Goal: Information Seeking & Learning: Learn about a topic

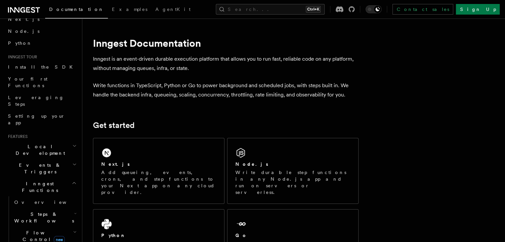
scroll to position [35, 0]
click at [53, 141] on h2 "Local Development" at bounding box center [41, 150] width 73 height 19
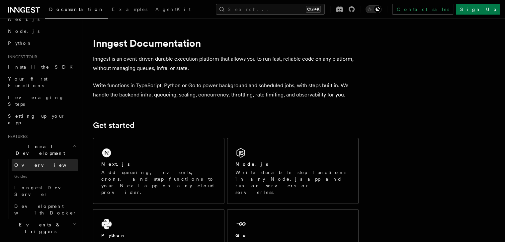
click at [49, 159] on link "Overview" at bounding box center [45, 165] width 66 height 12
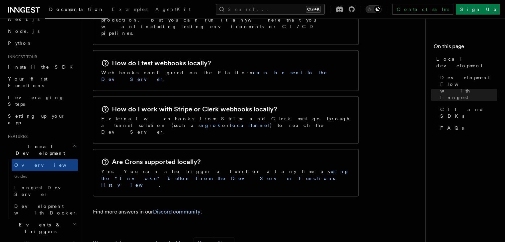
scroll to position [1118, 0]
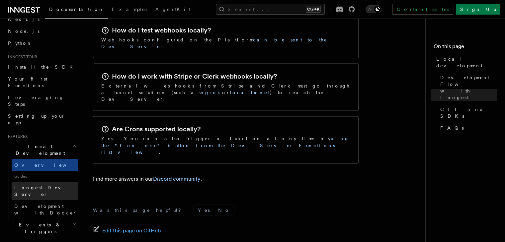
click at [42, 185] on span "Inngest Dev Server" at bounding box center [42, 191] width 57 height 12
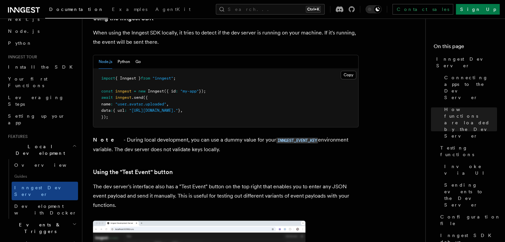
scroll to position [892, 0]
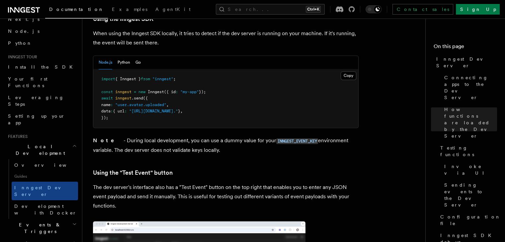
click at [72, 143] on icon "button" at bounding box center [74, 145] width 4 height 5
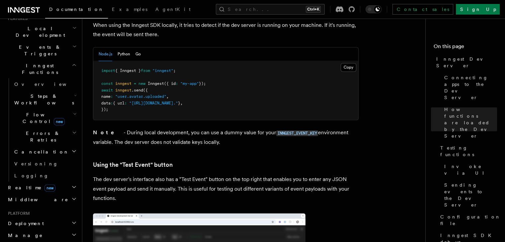
scroll to position [154, 0]
click at [50, 216] on h2 "Deployment" at bounding box center [41, 222] width 73 height 12
click at [40, 228] on link "Overview" at bounding box center [45, 234] width 66 height 12
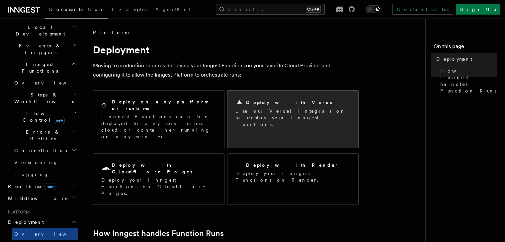
click at [270, 113] on p "Use our Vercel Integration to deploy your Inngest Functions." at bounding box center [292, 118] width 115 height 20
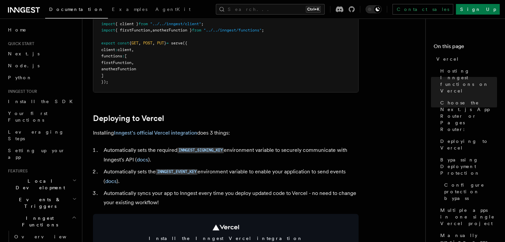
scroll to position [223, 0]
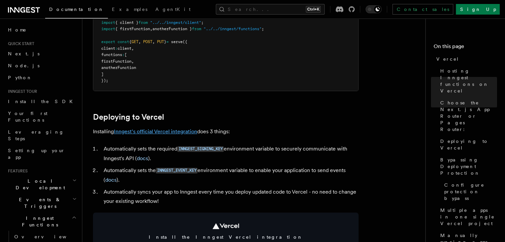
click at [184, 132] on link "Inngest's official Vercel integration" at bounding box center [155, 131] width 83 height 6
